Goal: Task Accomplishment & Management: Use online tool/utility

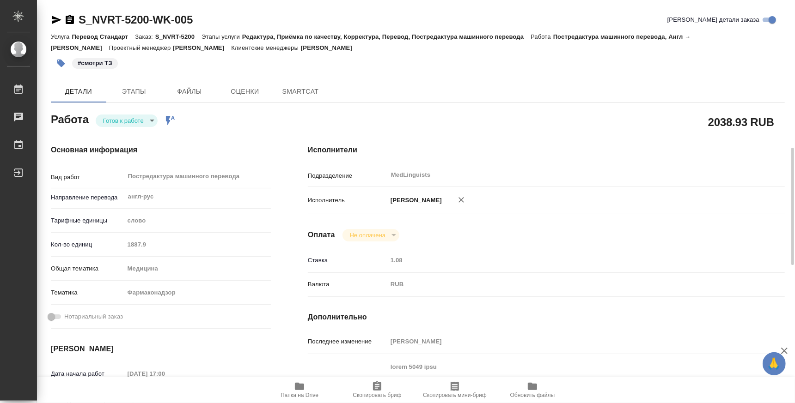
type textarea "x"
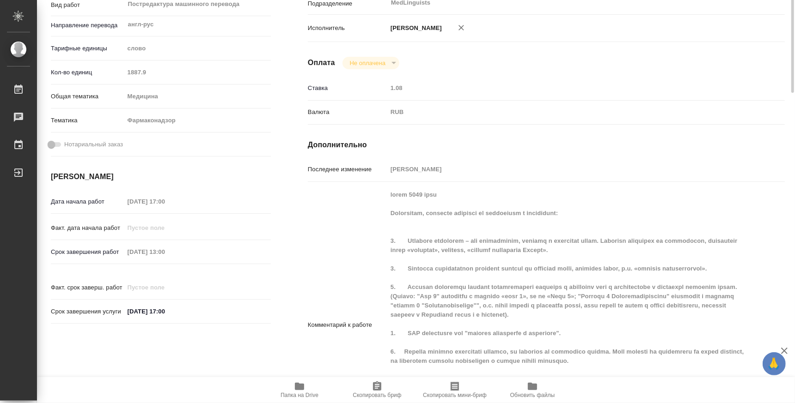
type textarea "x"
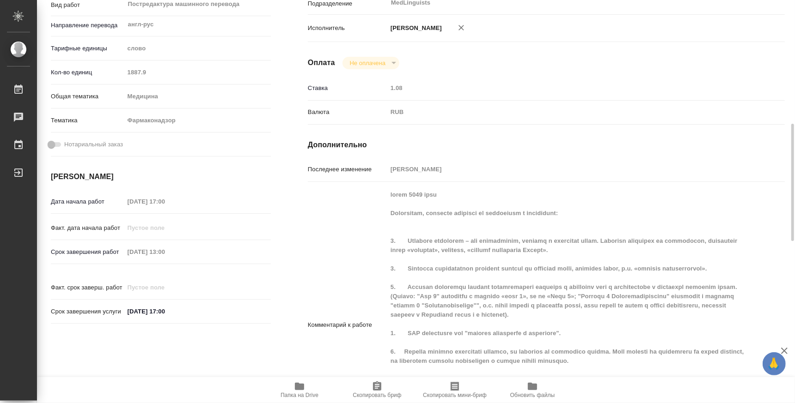
scroll to position [287, 0]
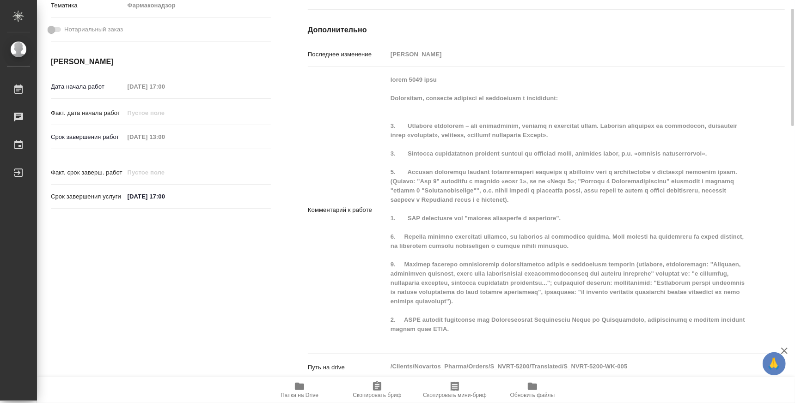
type textarea "x"
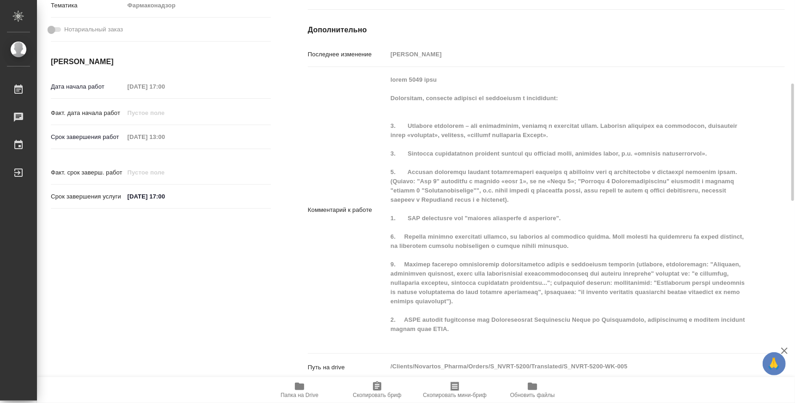
type textarea "x"
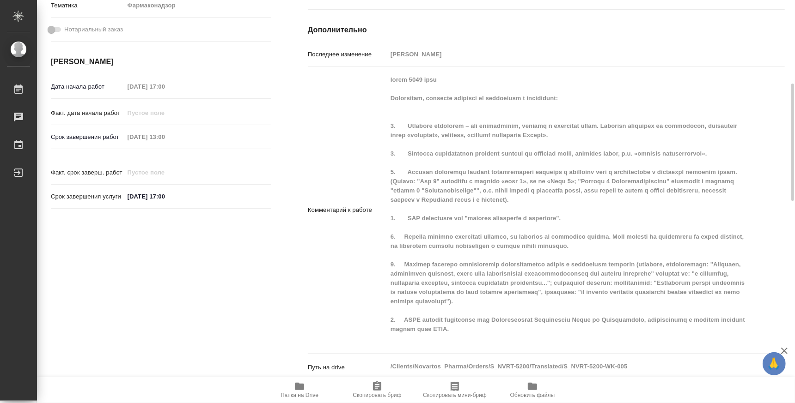
type textarea "x"
